Goal: Feedback & Contribution: Leave review/rating

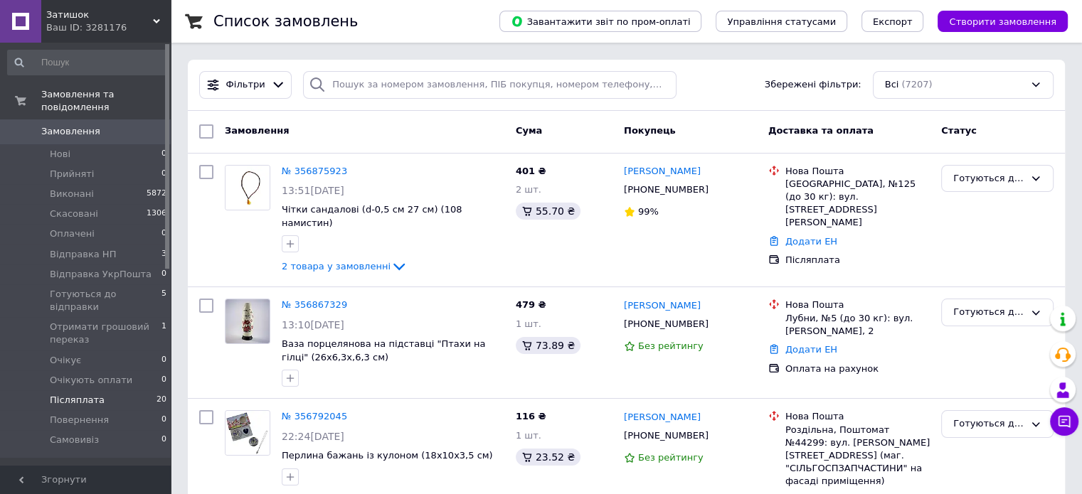
click at [93, 394] on span "Післяплата" at bounding box center [77, 400] width 55 height 13
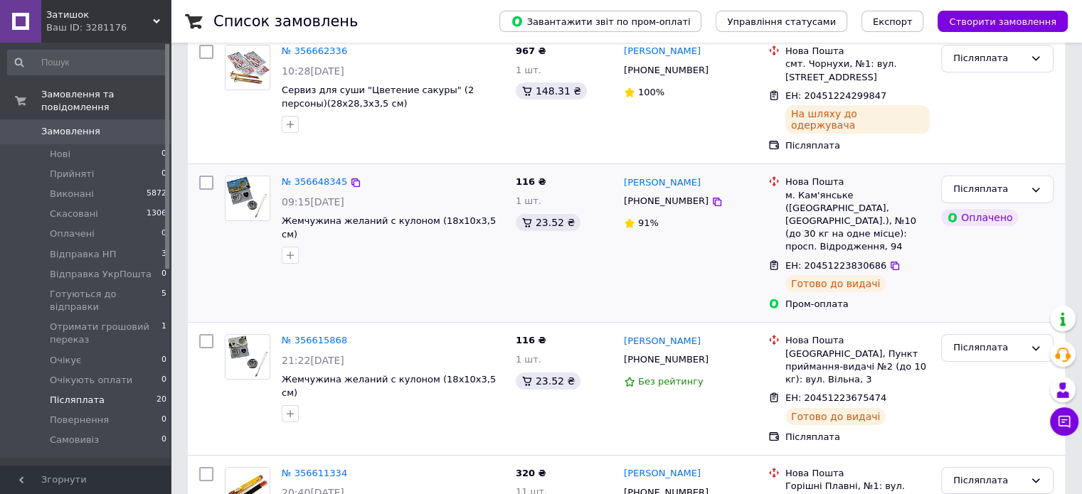
scroll to position [213, 0]
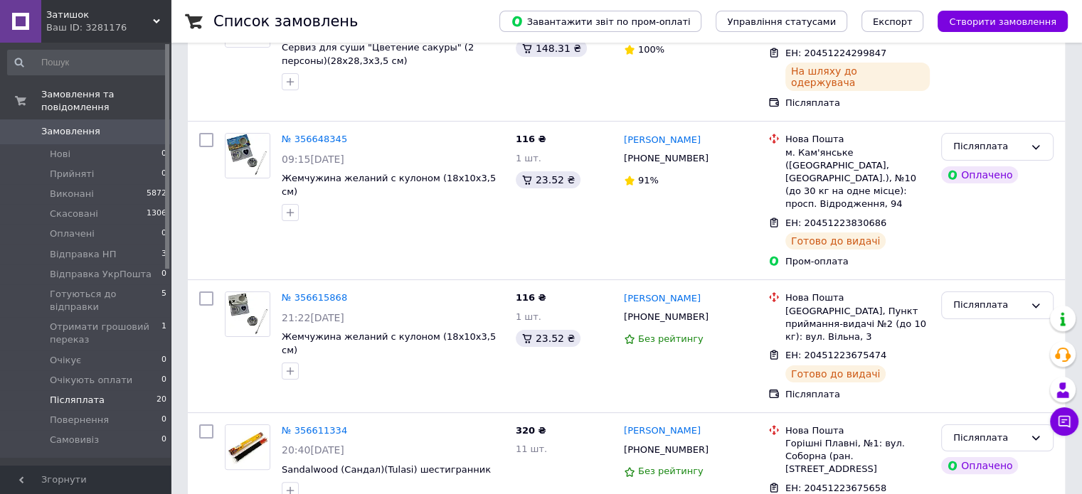
click at [319, 425] on link "№ 356611334" at bounding box center [314, 430] width 65 height 11
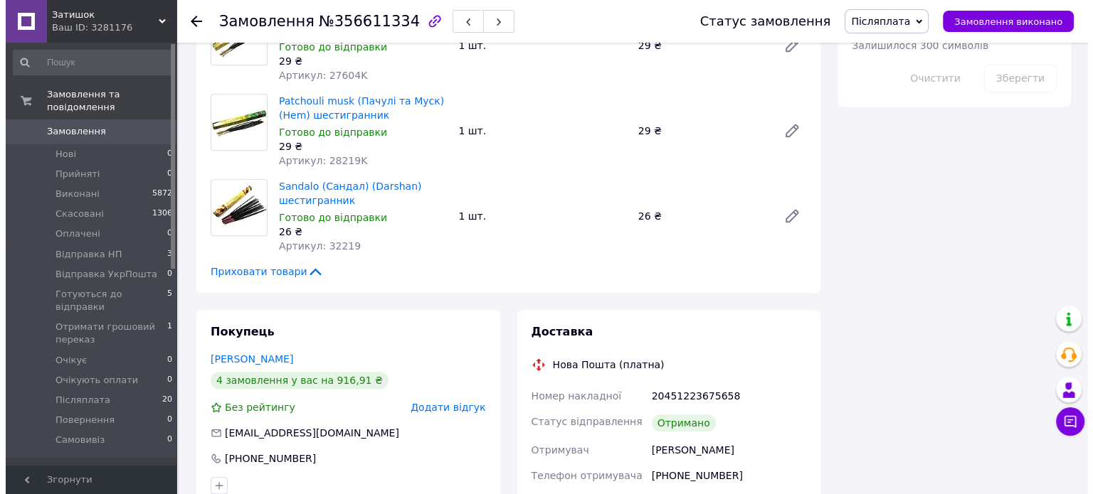
scroll to position [996, 0]
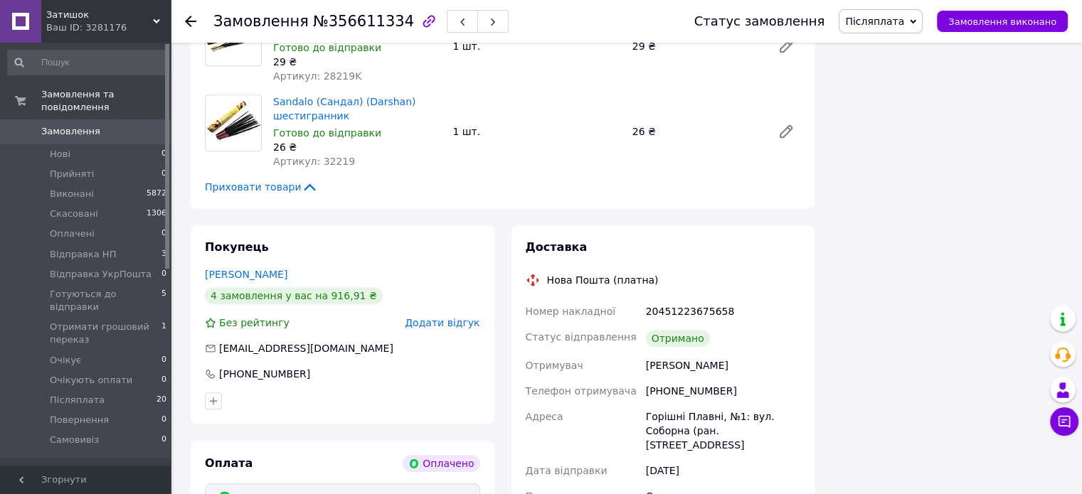
click at [435, 317] on span "Додати відгук" at bounding box center [442, 322] width 75 height 11
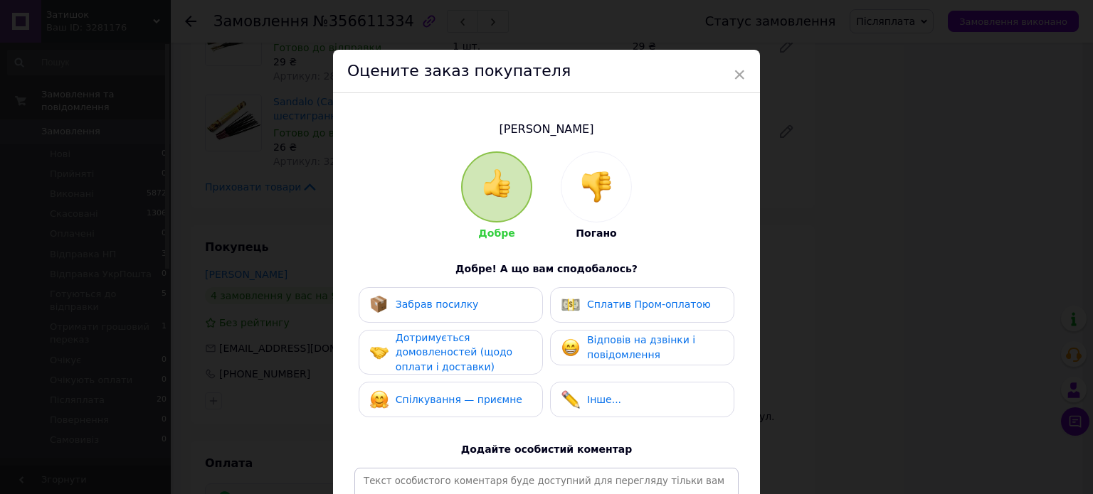
drag, startPoint x: 423, startPoint y: 295, endPoint x: 427, endPoint y: 332, distance: 37.2
click at [422, 304] on div "Забрав посилку" at bounding box center [424, 305] width 109 height 18
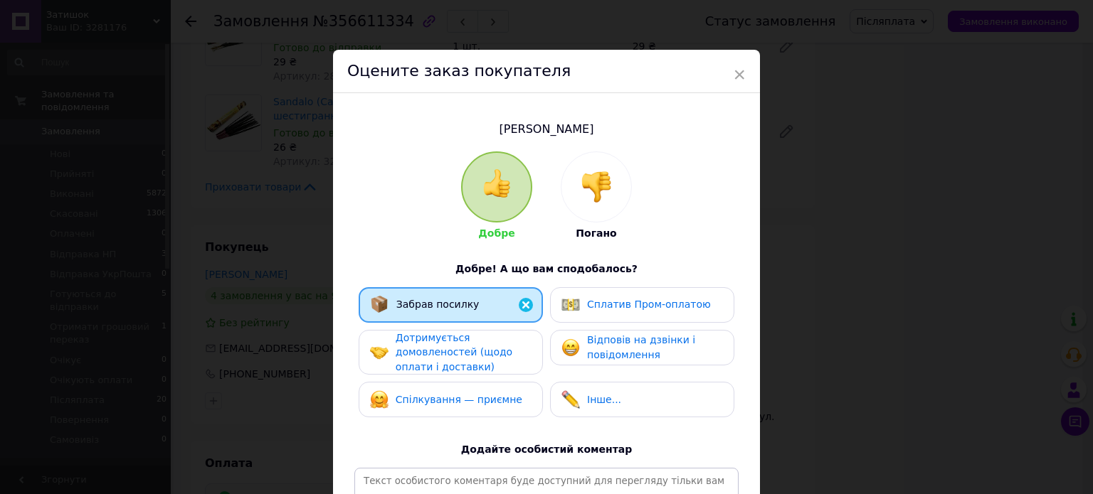
drag, startPoint x: 429, startPoint y: 333, endPoint x: 432, endPoint y: 361, distance: 28.0
click at [432, 349] on span "Дотримується домовленостей (щодо оплати і доставки)" at bounding box center [453, 352] width 117 height 41
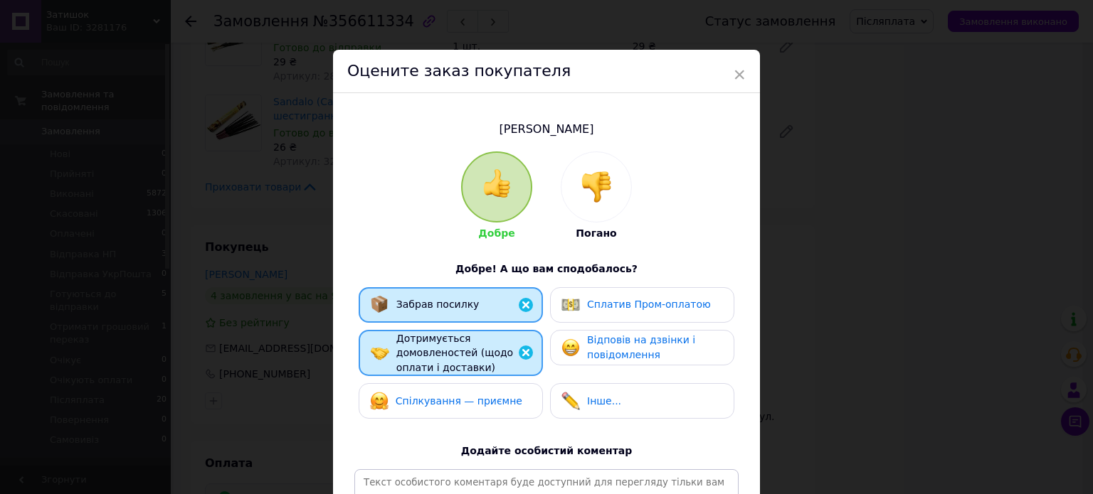
drag, startPoint x: 438, startPoint y: 399, endPoint x: 475, endPoint y: 384, distance: 39.9
click at [456, 395] on span "Спілкування — приємне" at bounding box center [458, 400] width 127 height 11
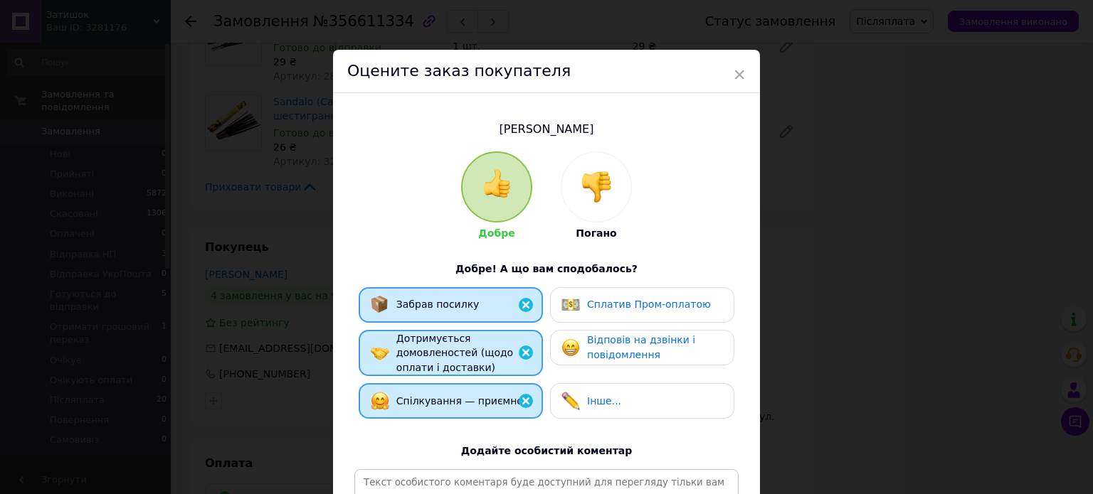
drag, startPoint x: 608, startPoint y: 300, endPoint x: 613, endPoint y: 315, distance: 15.7
click at [609, 303] on span "Сплатив Пром-оплатою" at bounding box center [649, 304] width 124 height 11
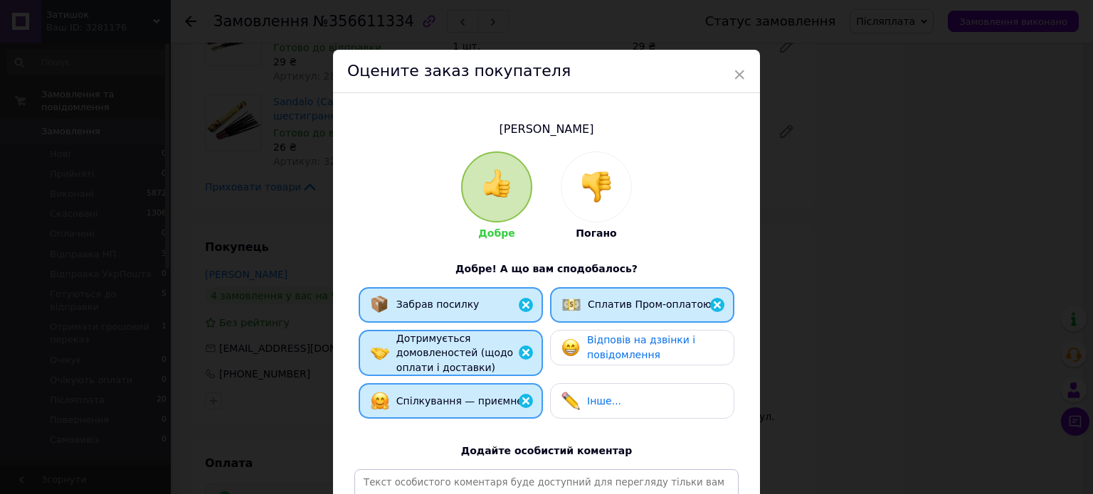
drag, startPoint x: 629, startPoint y: 339, endPoint x: 644, endPoint y: 353, distance: 20.1
click at [633, 341] on span "Відповів на дзвінки і повідомлення" at bounding box center [641, 347] width 108 height 26
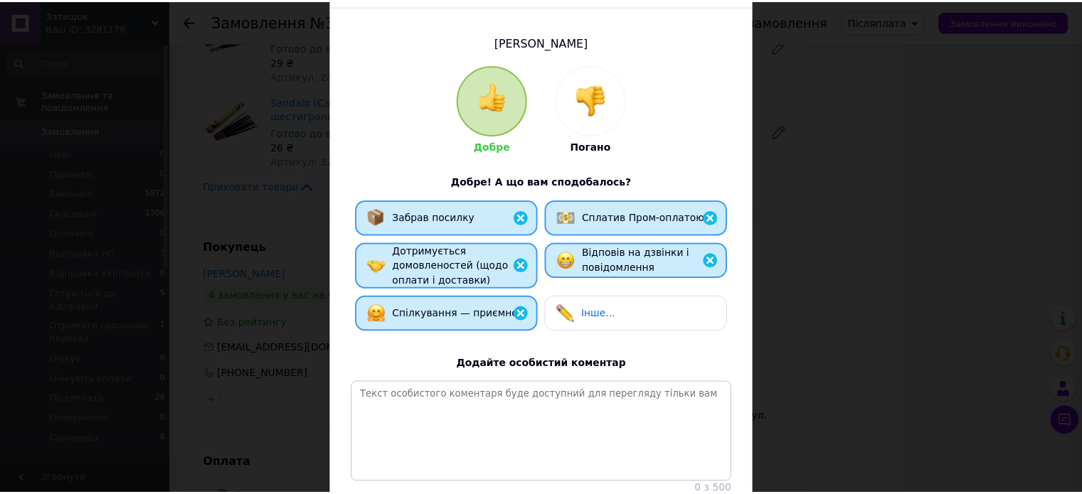
scroll to position [210, 0]
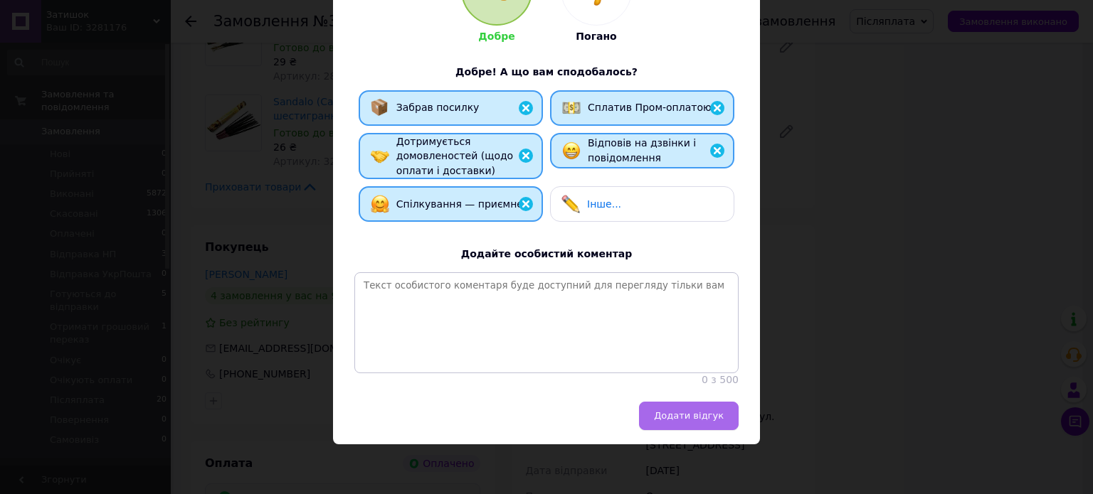
click at [703, 410] on span "Додати відгук" at bounding box center [689, 415] width 70 height 11
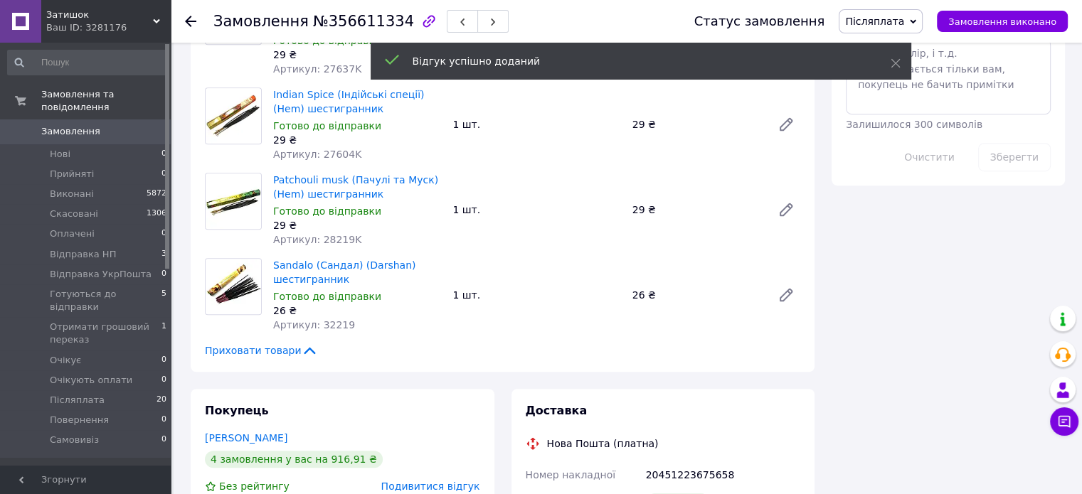
scroll to position [640, 0]
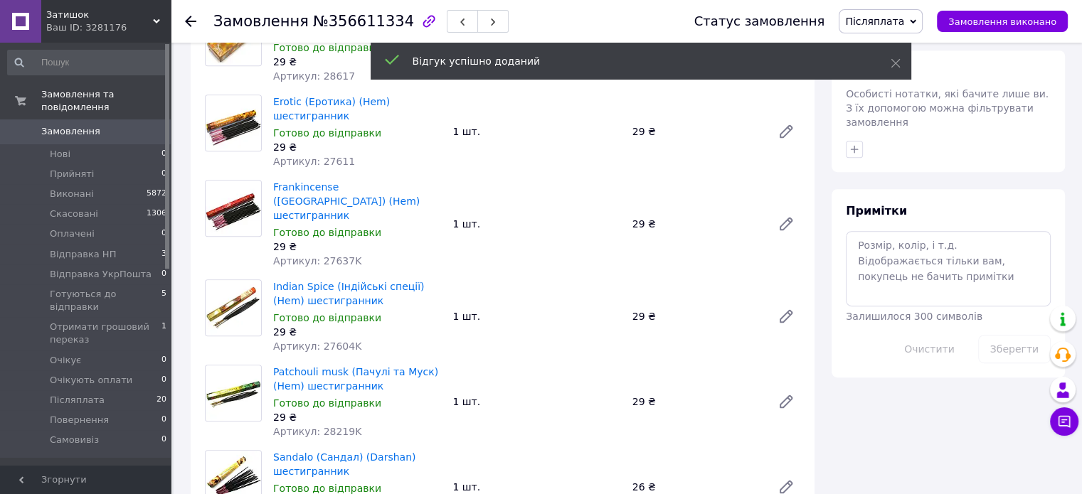
click at [191, 18] on icon at bounding box center [190, 21] width 11 height 11
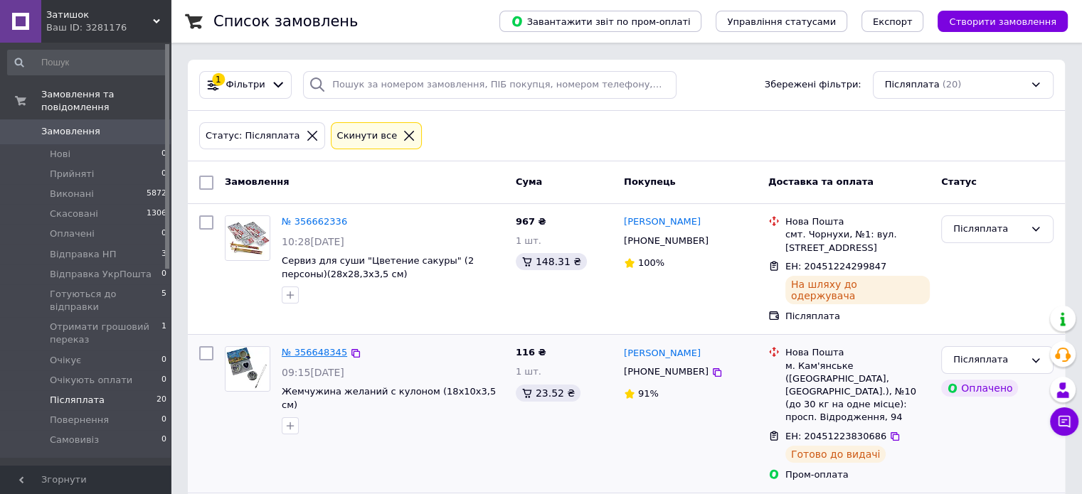
click at [315, 347] on link "№ 356648345" at bounding box center [314, 352] width 65 height 11
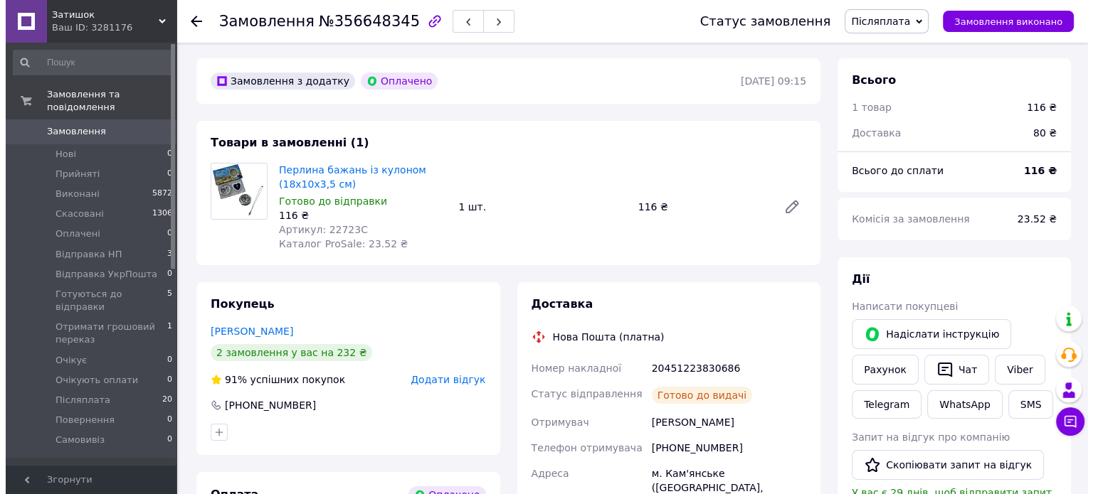
scroll to position [71, 0]
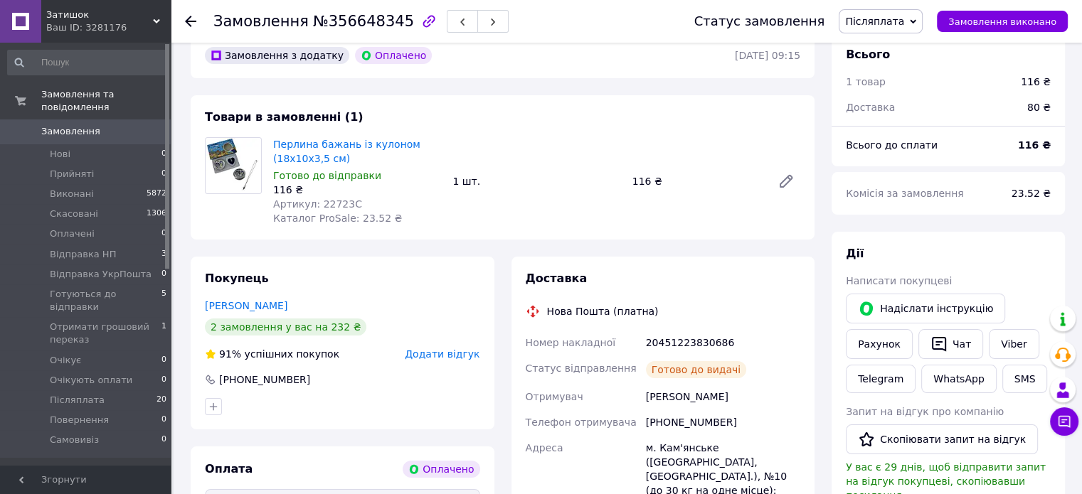
click at [435, 354] on span "Додати відгук" at bounding box center [442, 354] width 75 height 11
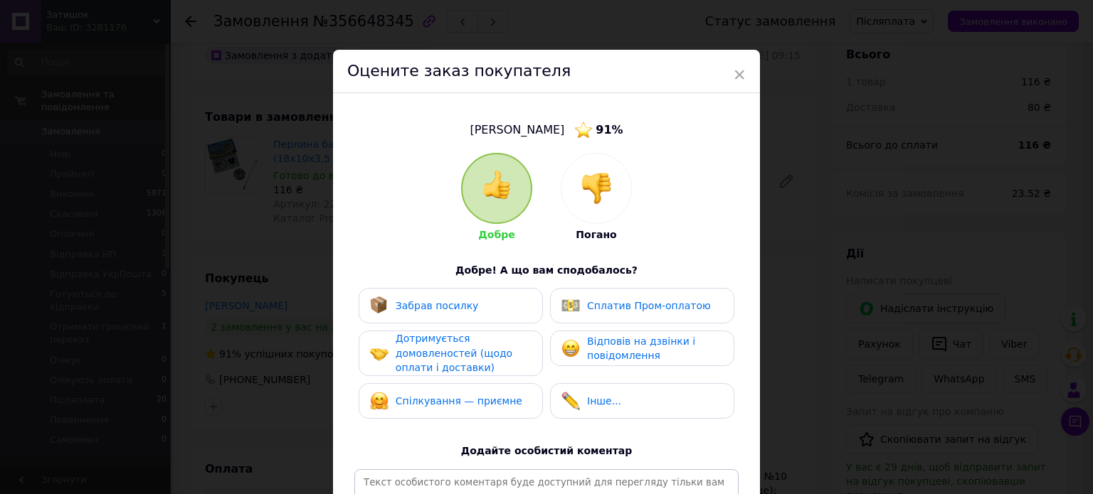
drag, startPoint x: 416, startPoint y: 296, endPoint x: 425, endPoint y: 333, distance: 38.0
click at [418, 304] on div "Забрав посилку" at bounding box center [424, 306] width 109 height 18
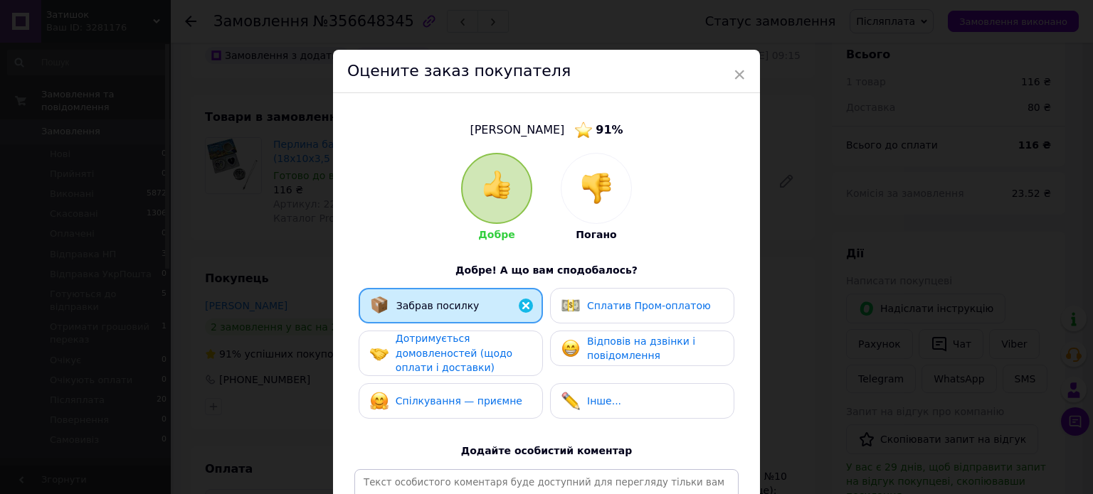
drag, startPoint x: 427, startPoint y: 342, endPoint x: 434, endPoint y: 356, distance: 15.3
click at [430, 349] on span "Дотримується домовленостей (щодо оплати і доставки)" at bounding box center [453, 353] width 117 height 41
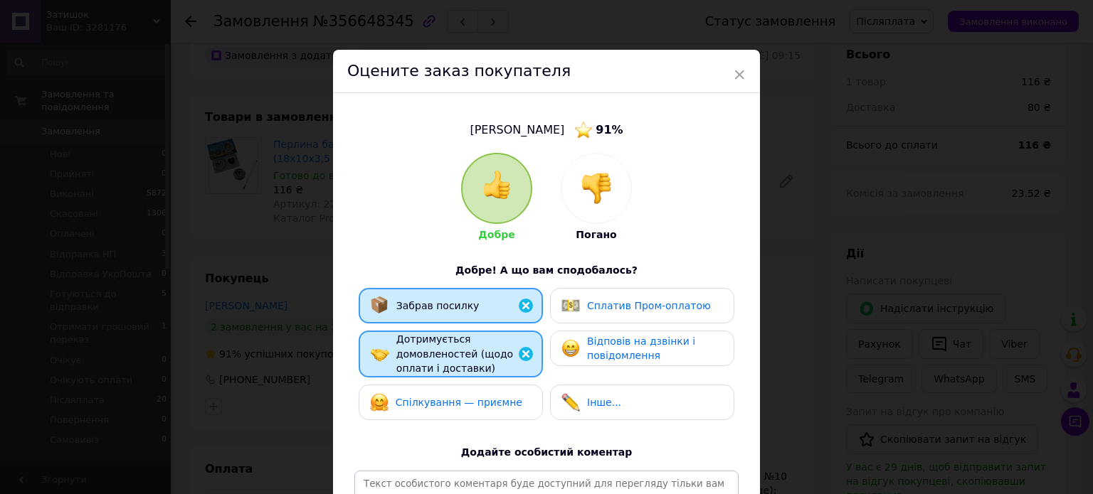
drag, startPoint x: 459, startPoint y: 406, endPoint x: 589, endPoint y: 348, distance: 142.0
click at [463, 404] on span "Спілкування — приємне" at bounding box center [458, 402] width 127 height 11
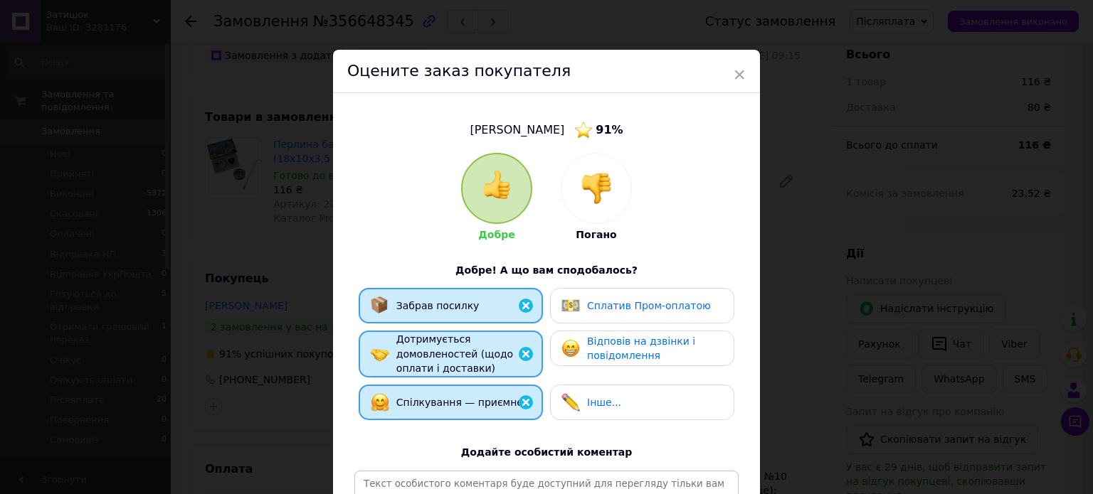
drag, startPoint x: 649, startPoint y: 309, endPoint x: 634, endPoint y: 341, distance: 35.7
click at [647, 312] on span "Сплатив Пром-оплатою" at bounding box center [649, 305] width 124 height 11
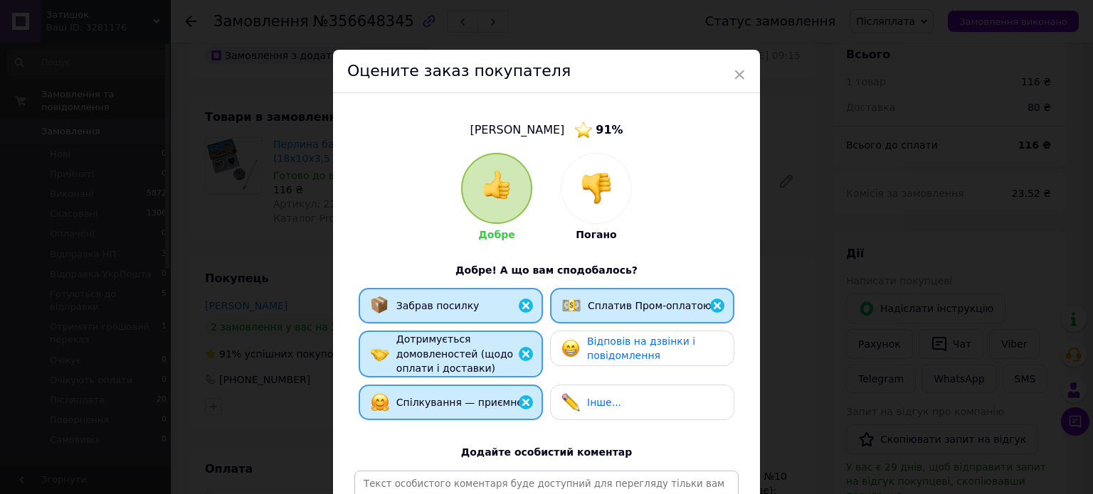
click at [634, 344] on span "Відповів на дзвінки і повідомлення" at bounding box center [641, 349] width 108 height 26
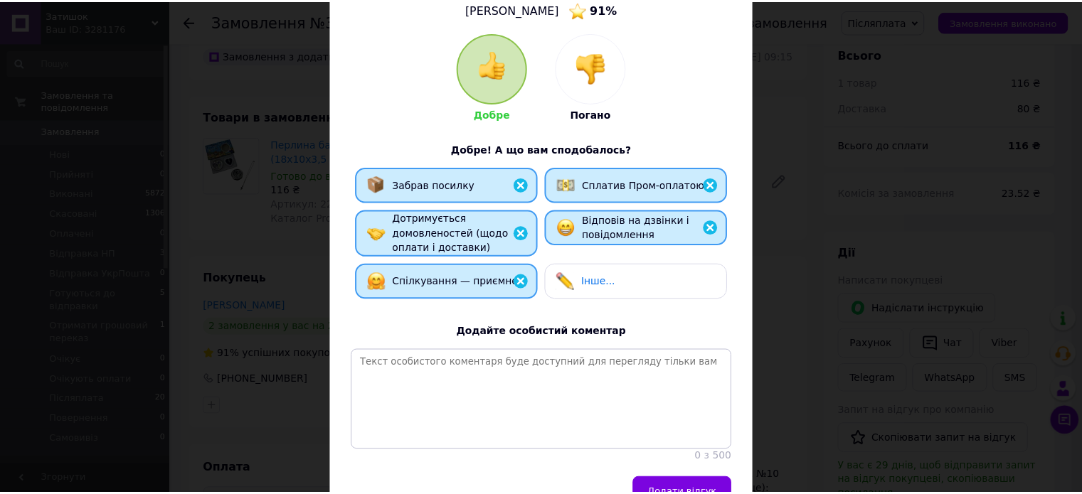
scroll to position [211, 0]
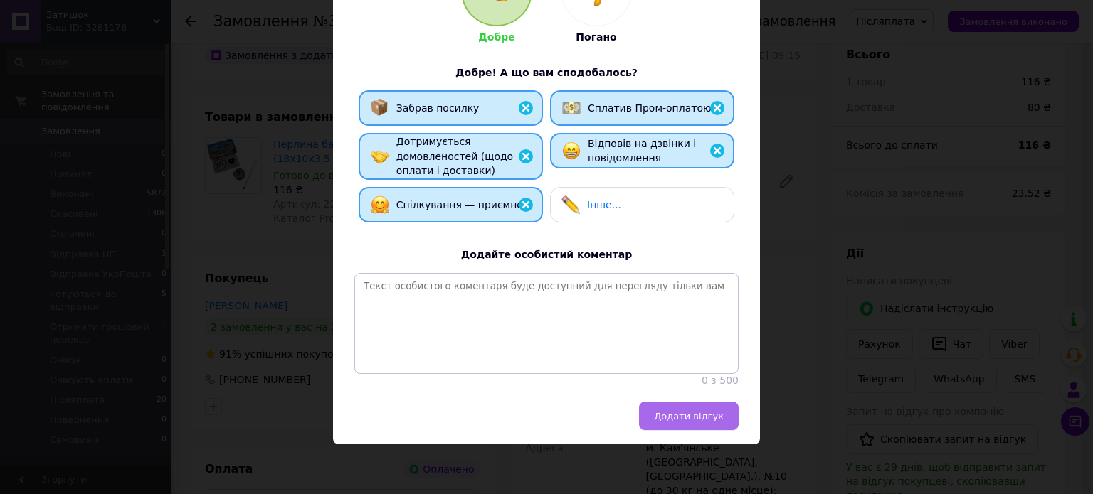
click at [685, 416] on span "Додати відгук" at bounding box center [689, 416] width 70 height 11
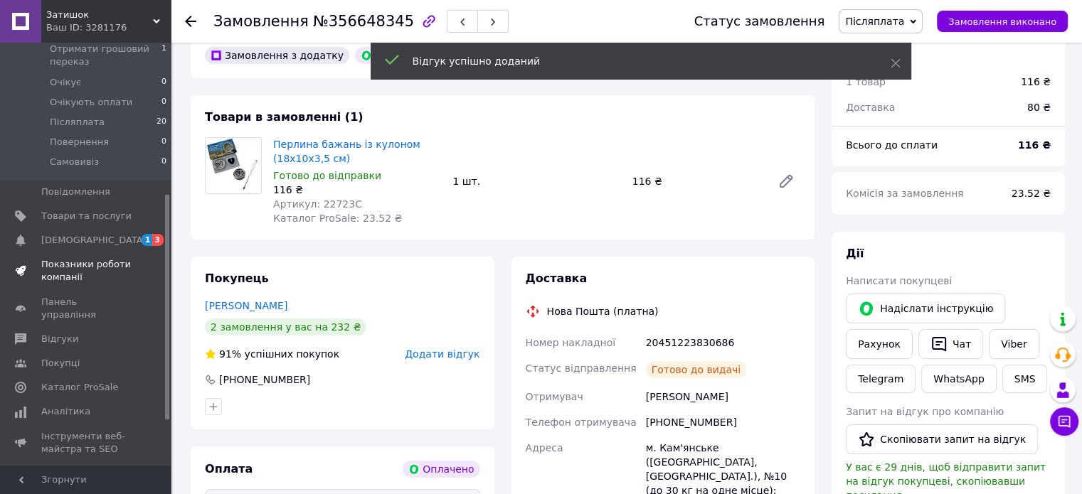
scroll to position [285, 0]
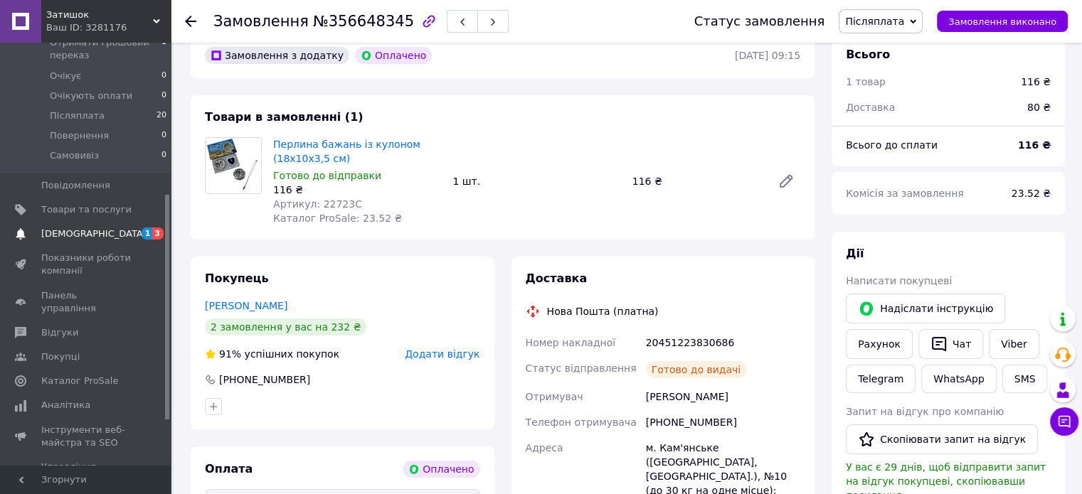
click at [60, 228] on span "[DEMOGRAPHIC_DATA]" at bounding box center [93, 234] width 105 height 13
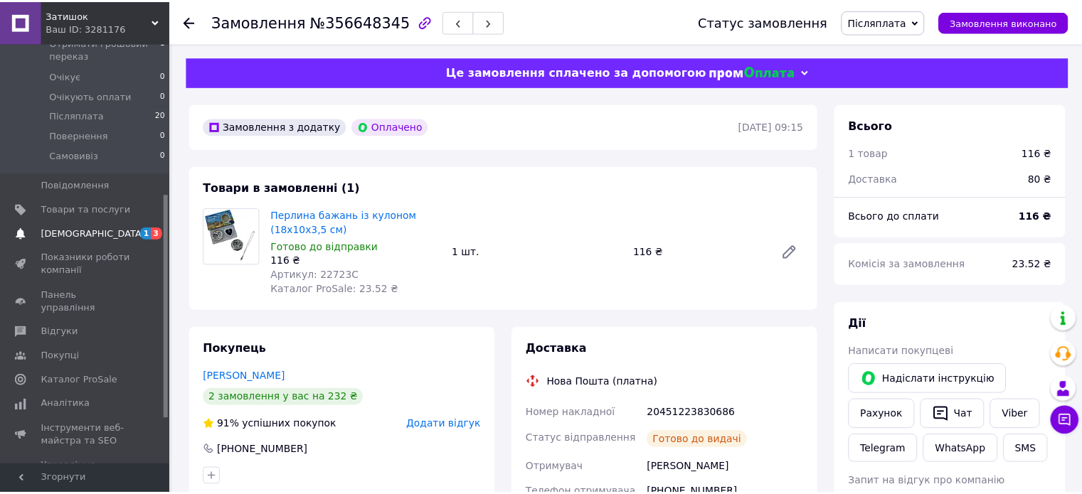
scroll to position [32, 0]
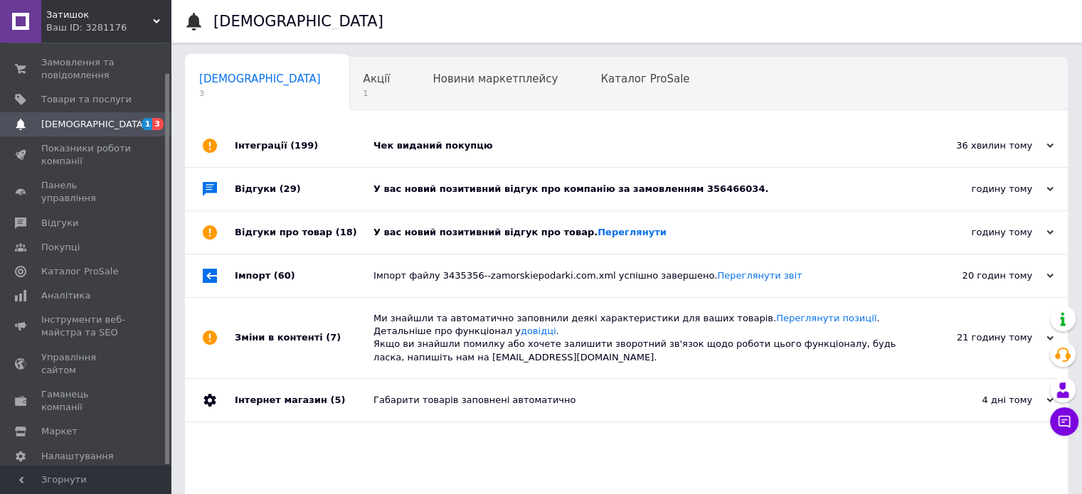
click at [423, 188] on div "У вас новий позитивний відгук про компанію за замовленням 356466034." at bounding box center [642, 189] width 538 height 13
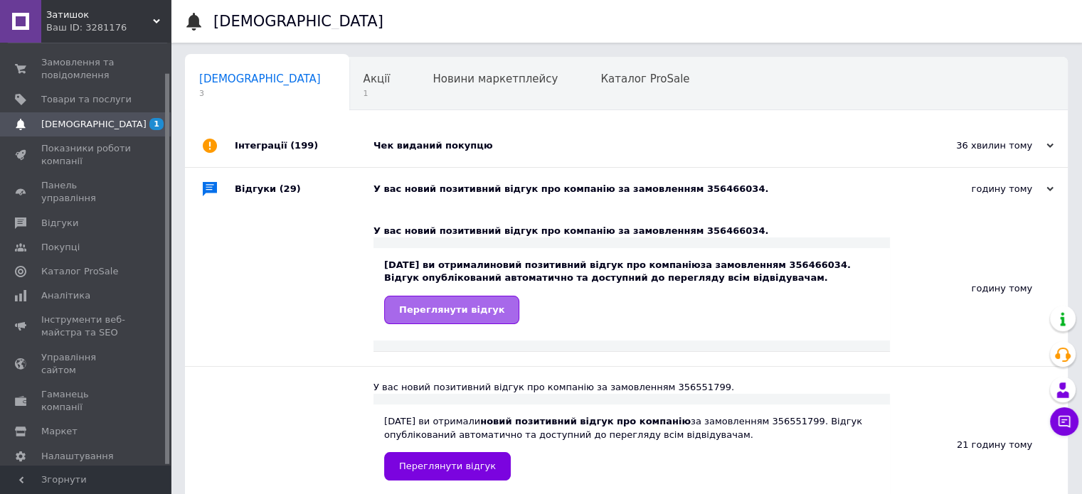
click at [414, 309] on span "Переглянути відгук" at bounding box center [451, 309] width 105 height 11
click at [73, 70] on span "Замовлення та повідомлення" at bounding box center [86, 69] width 90 height 26
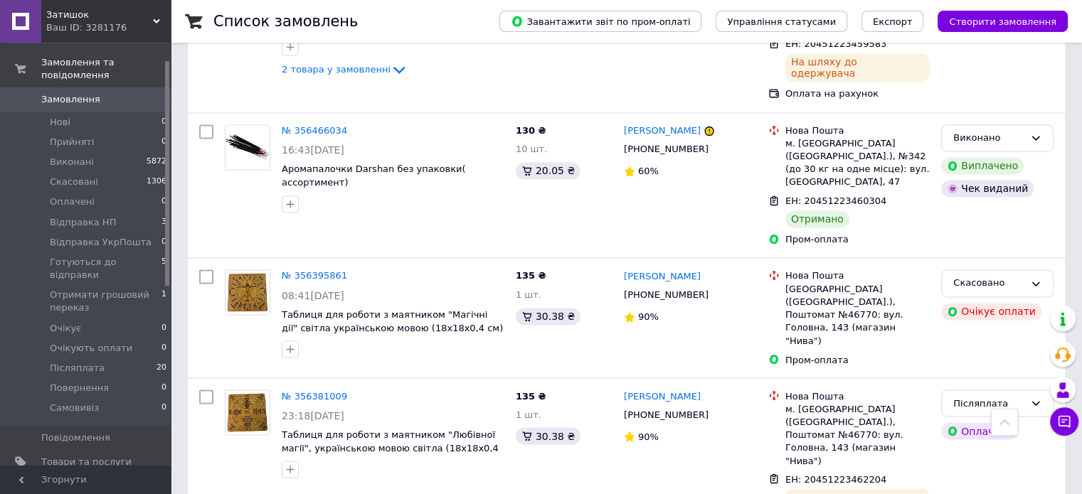
scroll to position [2703, 0]
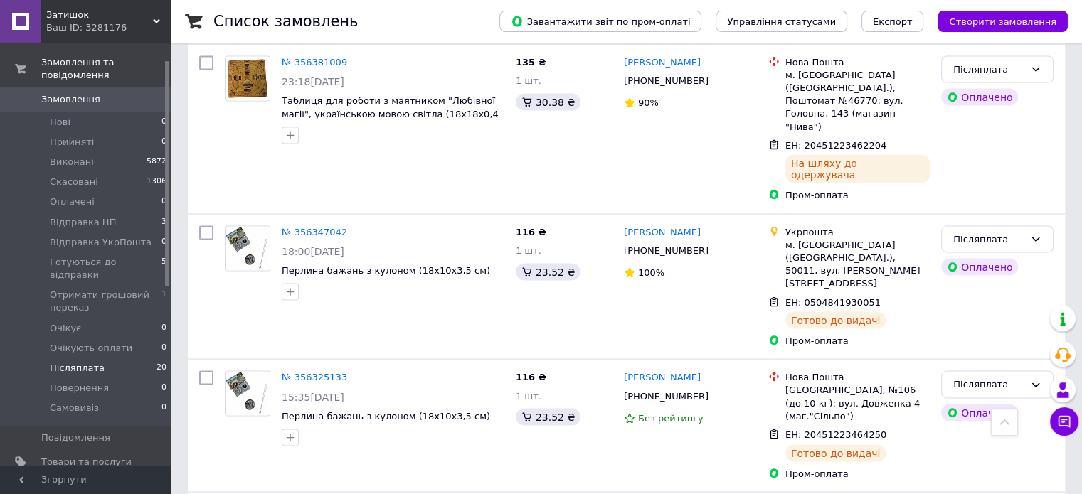
click at [77, 362] on span "Післяплата" at bounding box center [77, 368] width 55 height 13
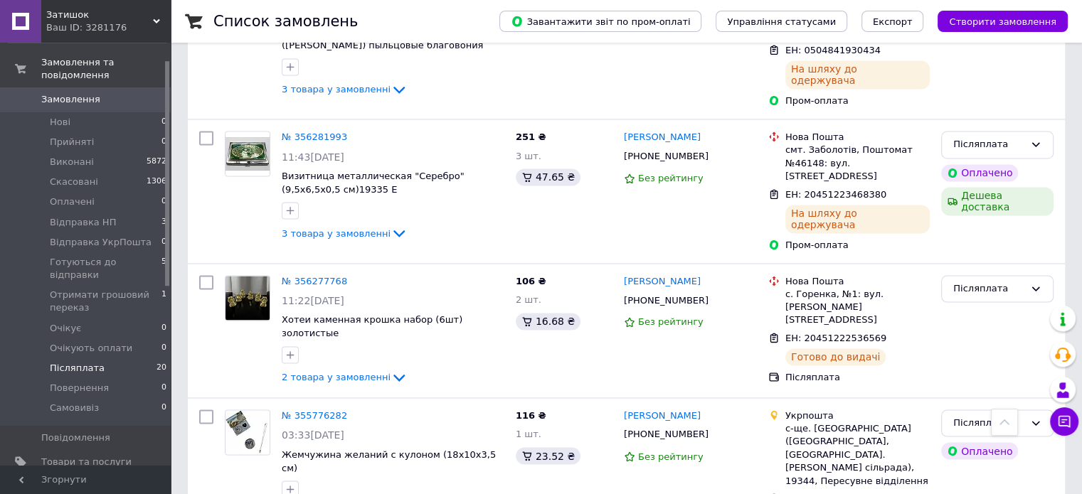
scroll to position [2256, 0]
click at [80, 216] on span "Відправка НП" at bounding box center [83, 222] width 66 height 13
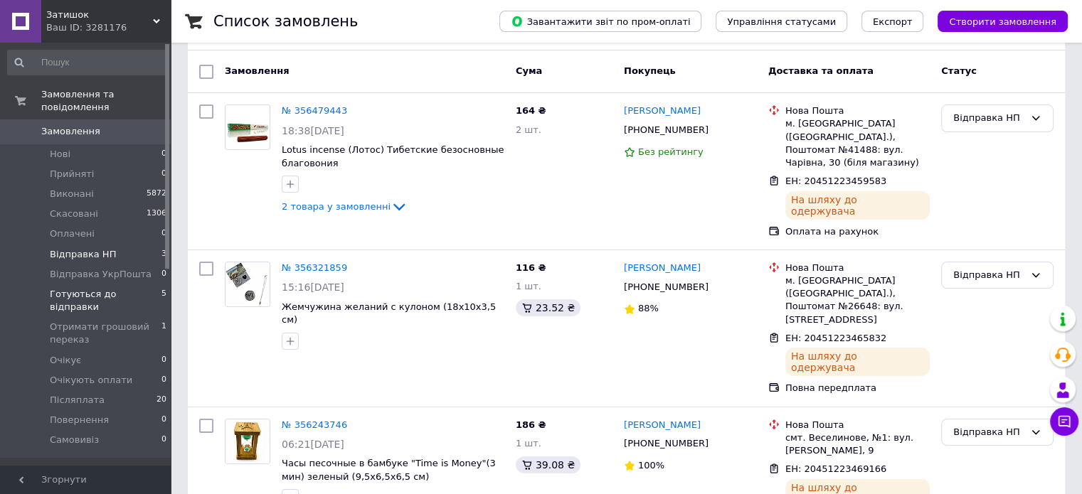
click at [92, 288] on span "Готуються до відправки" at bounding box center [106, 301] width 112 height 26
